Goal: Transaction & Acquisition: Purchase product/service

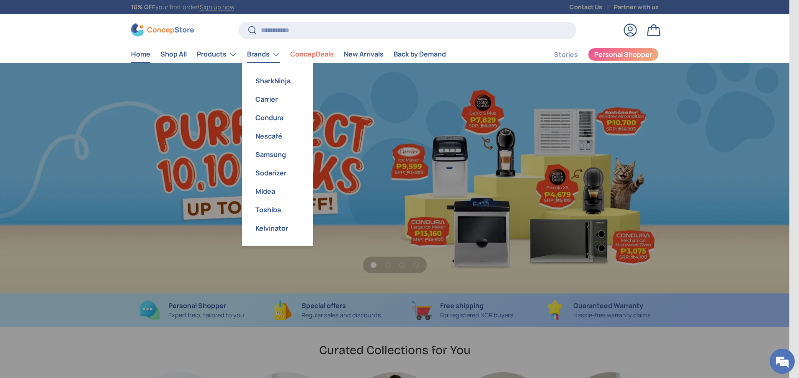
click at [260, 57] on link "Brands" at bounding box center [263, 54] width 33 height 17
click at [263, 101] on link "Carrier" at bounding box center [277, 99] width 61 height 18
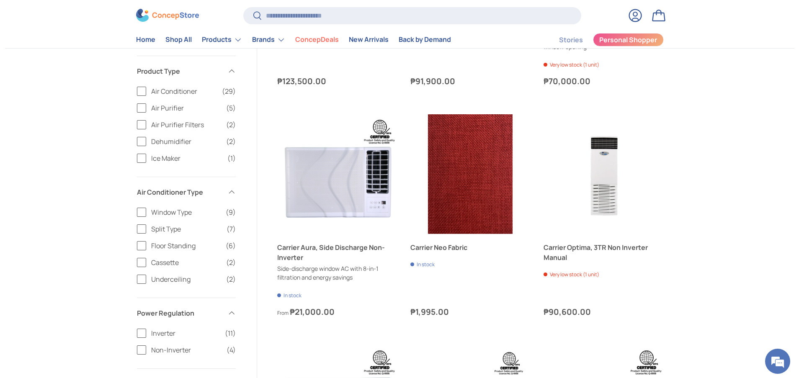
scroll to position [1570, 0]
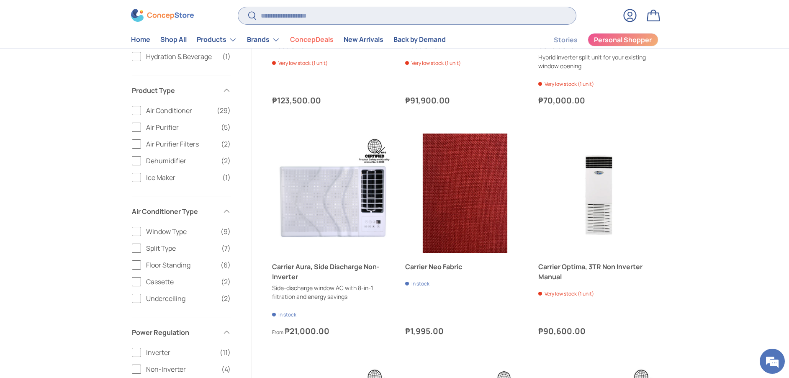
click at [369, 15] on input "Search" at bounding box center [406, 15] width 337 height 17
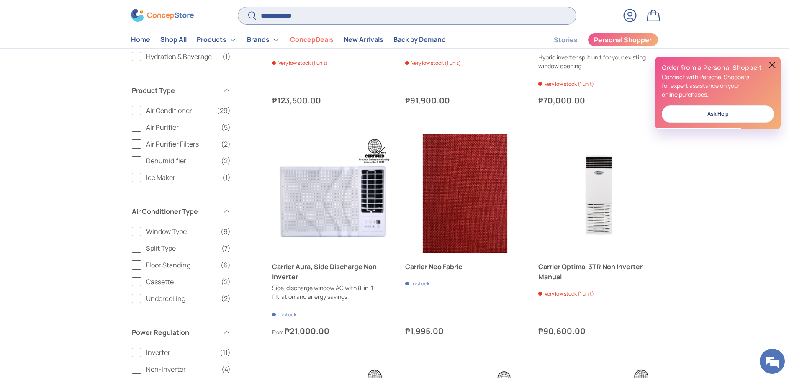
type input "**********"
click at [238, 7] on button "Search" at bounding box center [247, 17] width 19 height 20
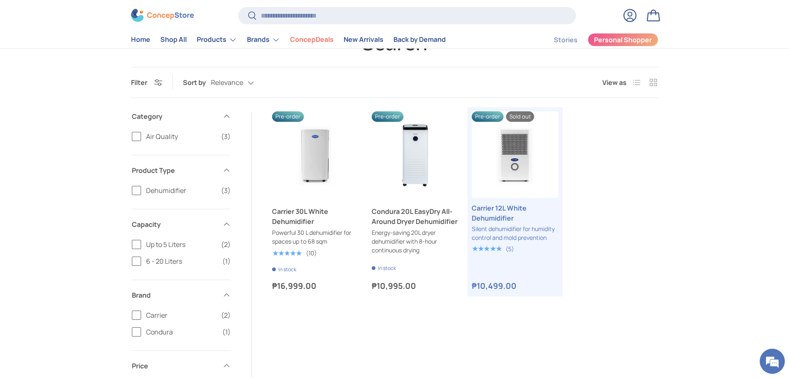
click at [689, 228] on div "Search Filter Filter & Sort Sort by Relevance Relevance Price, low to high Pric…" at bounding box center [394, 279] width 789 height 496
click at [677, 168] on div "Search Filter Filter & Sort Sort by Relevance Relevance Price, low to high Pric…" at bounding box center [394, 279] width 581 height 496
click at [711, 241] on div "Search Filter Filter & Sort Sort by Relevance Relevance Price, low to high Pric…" at bounding box center [394, 279] width 789 height 496
click at [757, 271] on div "Search Filter Filter & Sort Sort by Relevance Relevance Price, low to high Pric…" at bounding box center [394, 279] width 789 height 496
click at [745, 276] on div "Search Filter Filter & Sort Sort by Relevance Relevance Price, low to high Pric…" at bounding box center [394, 279] width 789 height 496
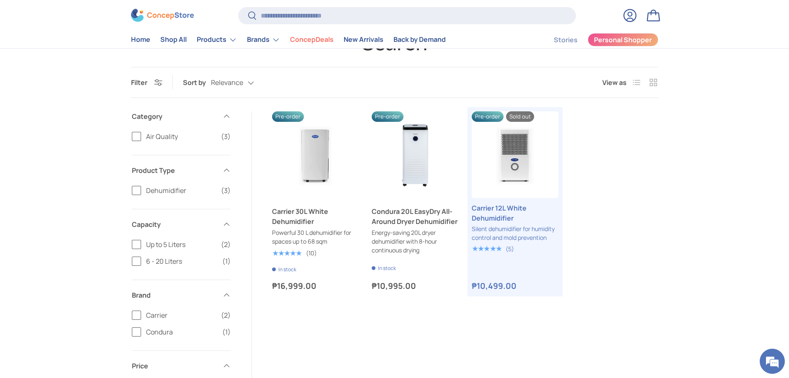
click at [688, 173] on div "Search Filter Filter & Sort Sort by Relevance Relevance Price, low to high Pric…" at bounding box center [394, 279] width 789 height 496
